Goal: Transaction & Acquisition: Download file/media

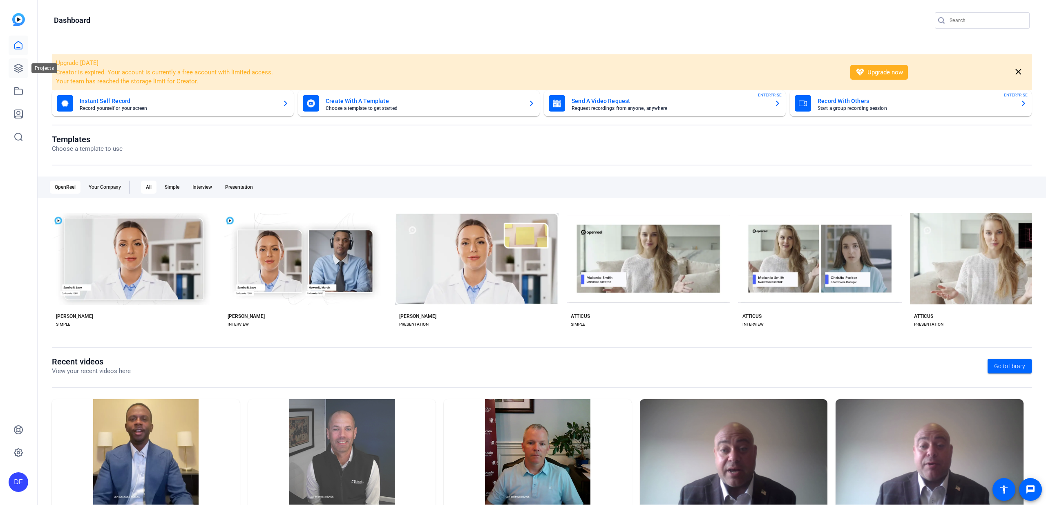
click at [15, 67] on icon at bounding box center [18, 68] width 10 height 10
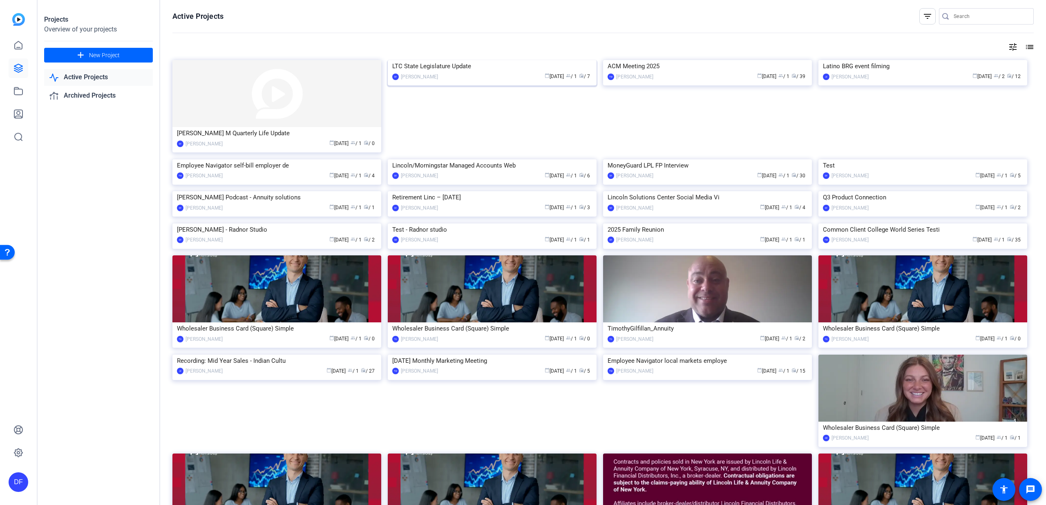
click at [437, 60] on img at bounding box center [492, 60] width 209 height 0
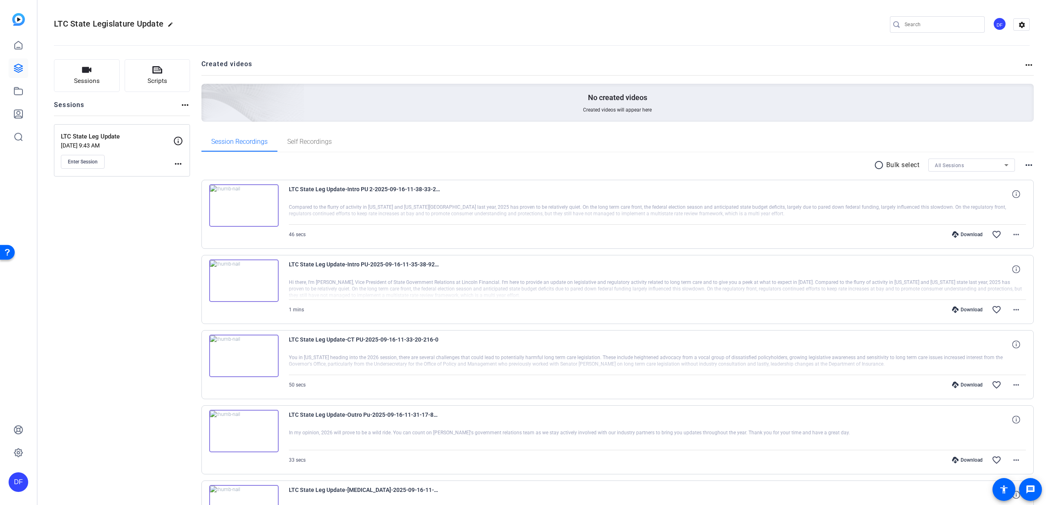
click at [874, 166] on mat-icon "radio_button_unchecked" at bounding box center [880, 165] width 12 height 10
click at [906, 165] on span at bounding box center [904, 165] width 29 height 20
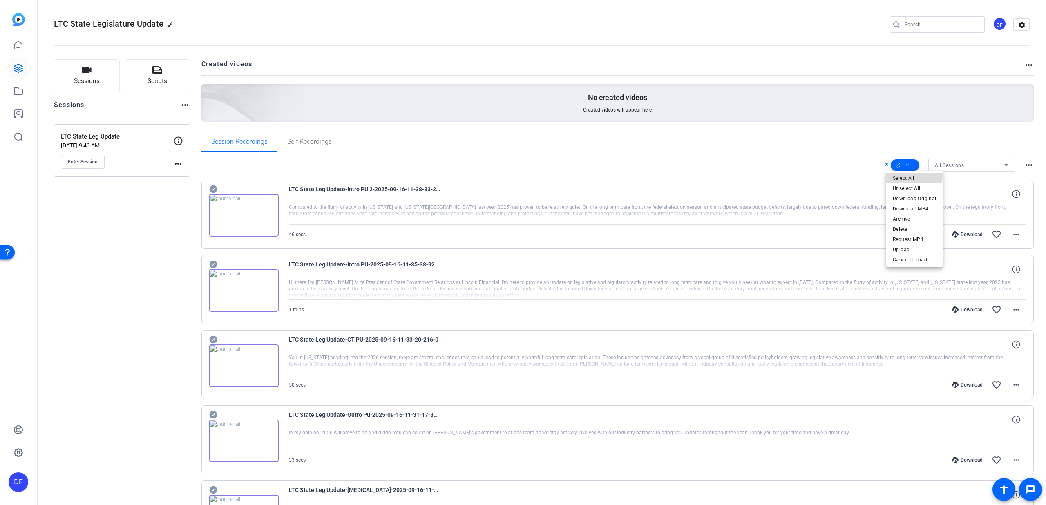
click at [907, 175] on span "Select All" at bounding box center [913, 178] width 43 height 10
click at [910, 207] on span "Download MP4" at bounding box center [913, 209] width 43 height 10
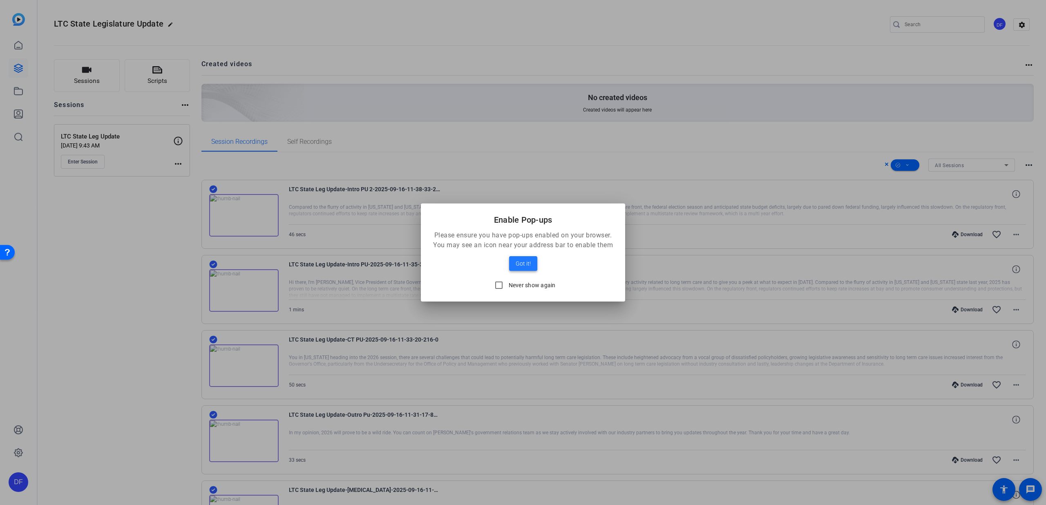
click at [530, 262] on span "Got it!" at bounding box center [522, 264] width 15 height 10
